Goal: Task Accomplishment & Management: Manage account settings

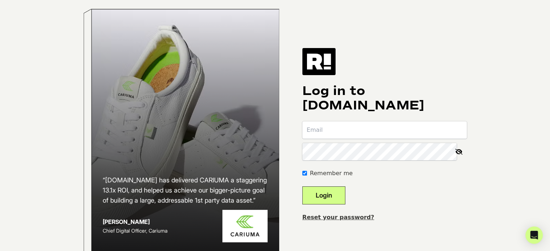
type input "anthony.woo@evelynbobbie.com"
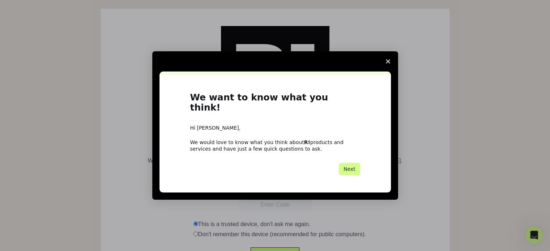
click at [389, 67] on span "Close survey" at bounding box center [388, 61] width 20 height 20
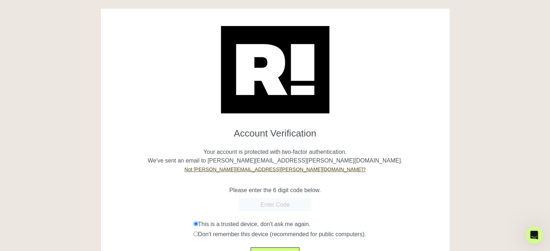
click at [276, 205] on input "text" at bounding box center [275, 205] width 72 height 13
paste input "016999"
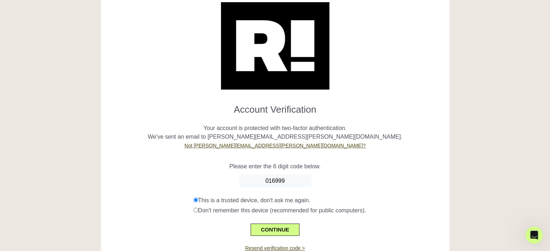
scroll to position [53, 0]
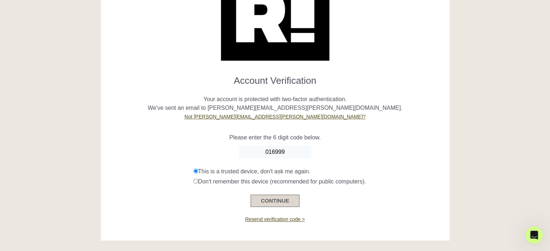
type input "016999"
click at [277, 196] on button "CONTINUE" at bounding box center [275, 201] width 48 height 12
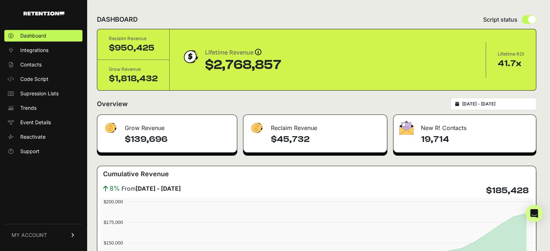
click at [41, 236] on span "MY ACCOUNT" at bounding box center [29, 235] width 35 height 7
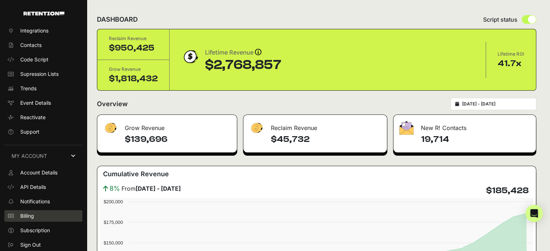
click at [39, 212] on link "Billing" at bounding box center [43, 216] width 78 height 12
click at [36, 217] on link "Billing" at bounding box center [43, 216] width 78 height 12
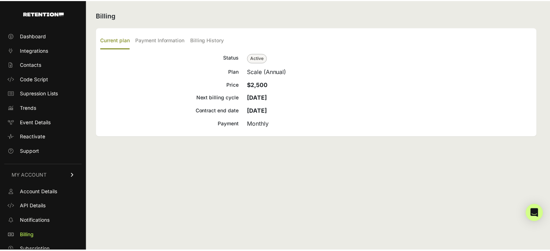
scroll to position [20, 0]
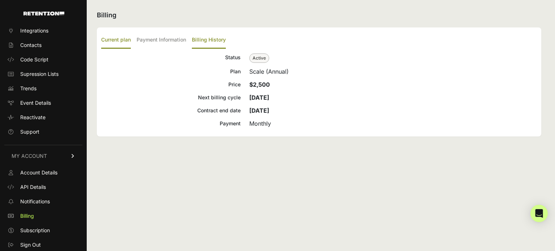
drag, startPoint x: 224, startPoint y: 41, endPoint x: 215, endPoint y: 40, distance: 9.1
click at [222, 41] on label "Billing History" at bounding box center [209, 40] width 34 height 17
click at [0, 0] on input "Billing History" at bounding box center [0, 0] width 0 height 0
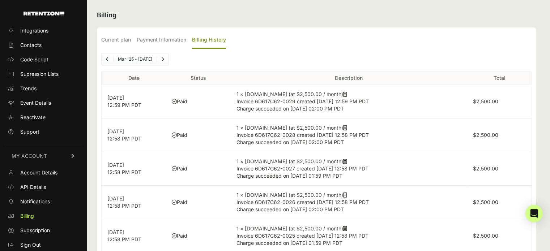
click at [343, 94] on icon at bounding box center [345, 94] width 4 height 5
